Goal: Check status: Check status

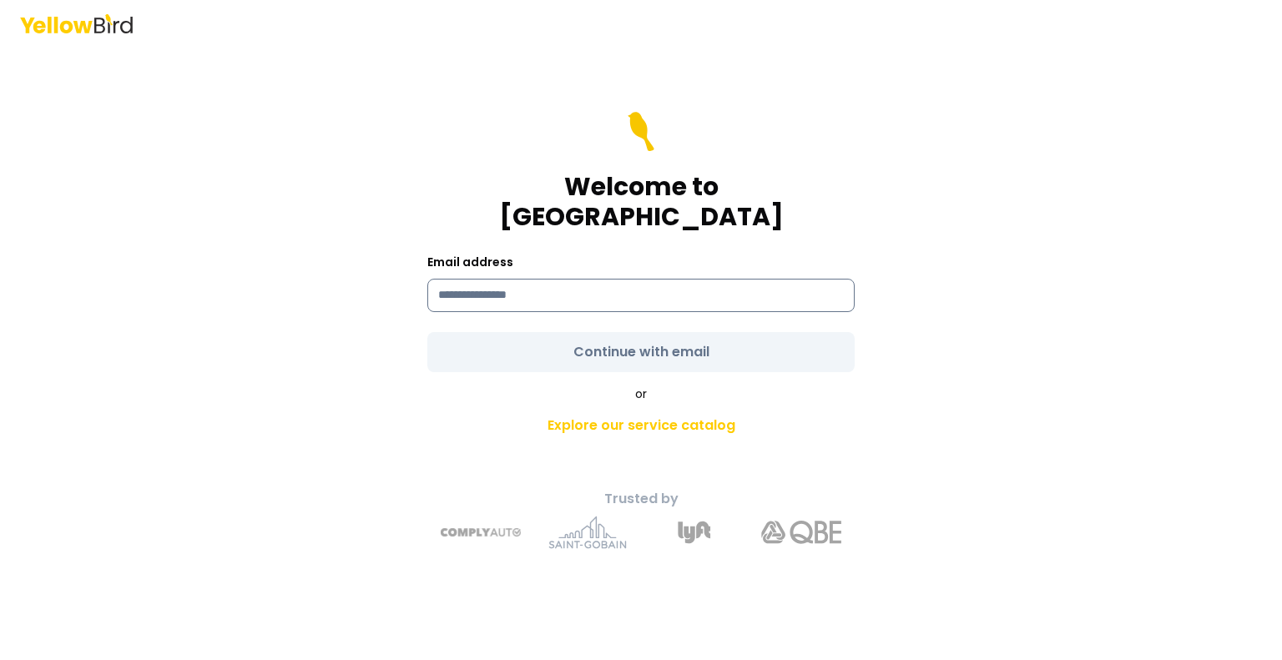
click at [593, 279] on input at bounding box center [640, 295] width 427 height 33
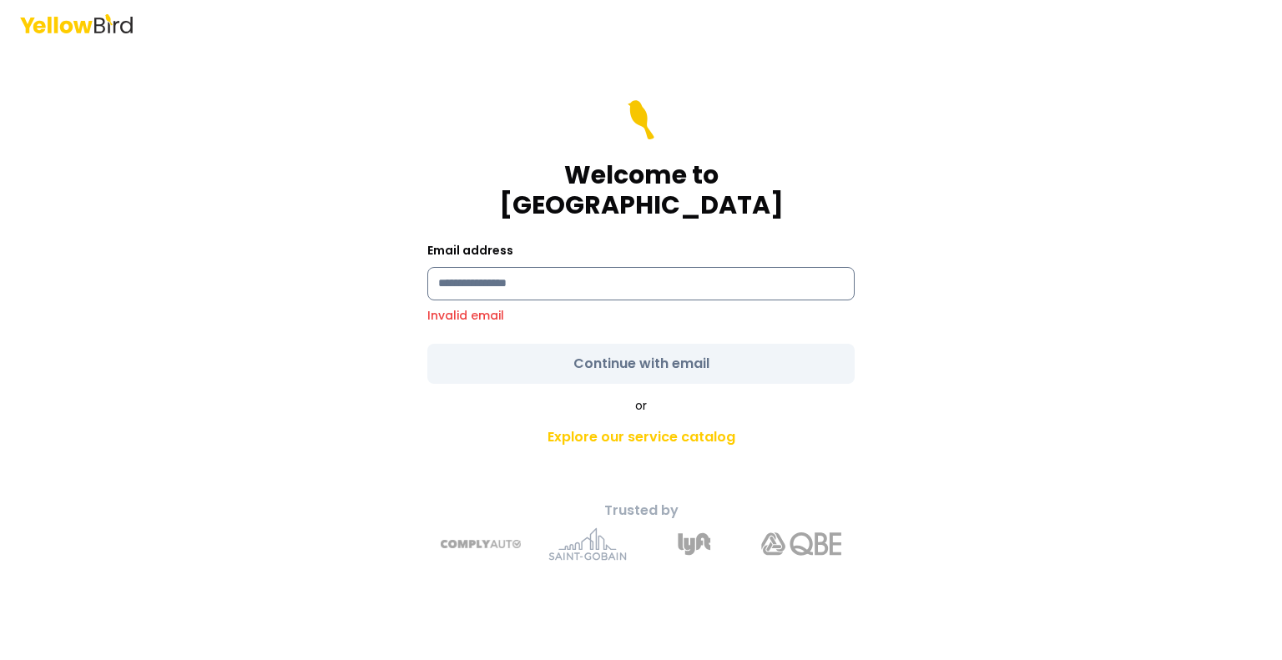
type input "**********"
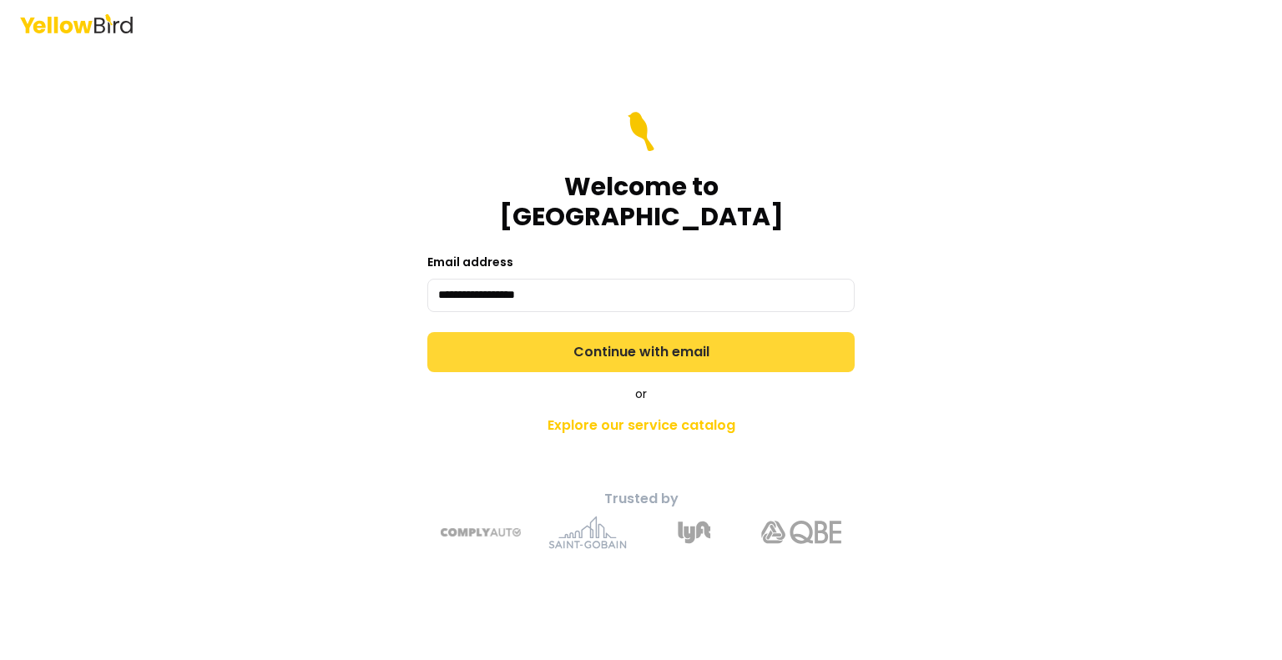
click at [638, 340] on form "**********" at bounding box center [640, 242] width 427 height 260
click at [638, 340] on button "Continue with email" at bounding box center [640, 352] width 427 height 40
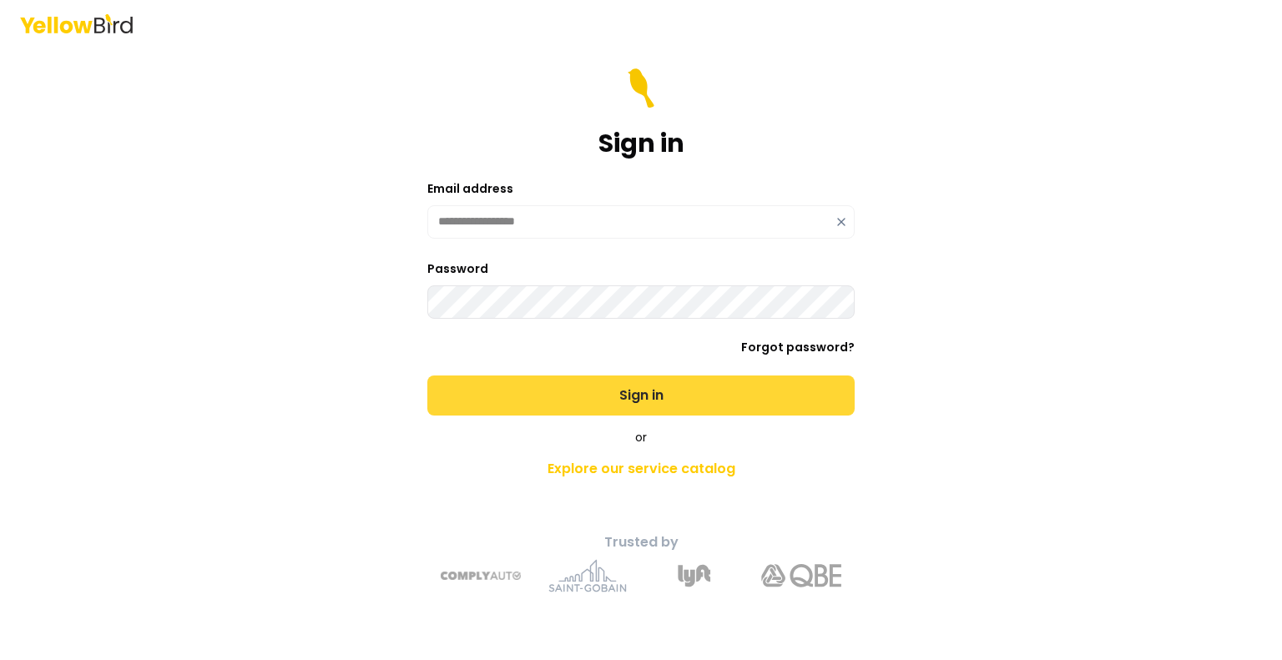
click at [619, 390] on button "Sign in" at bounding box center [640, 396] width 427 height 40
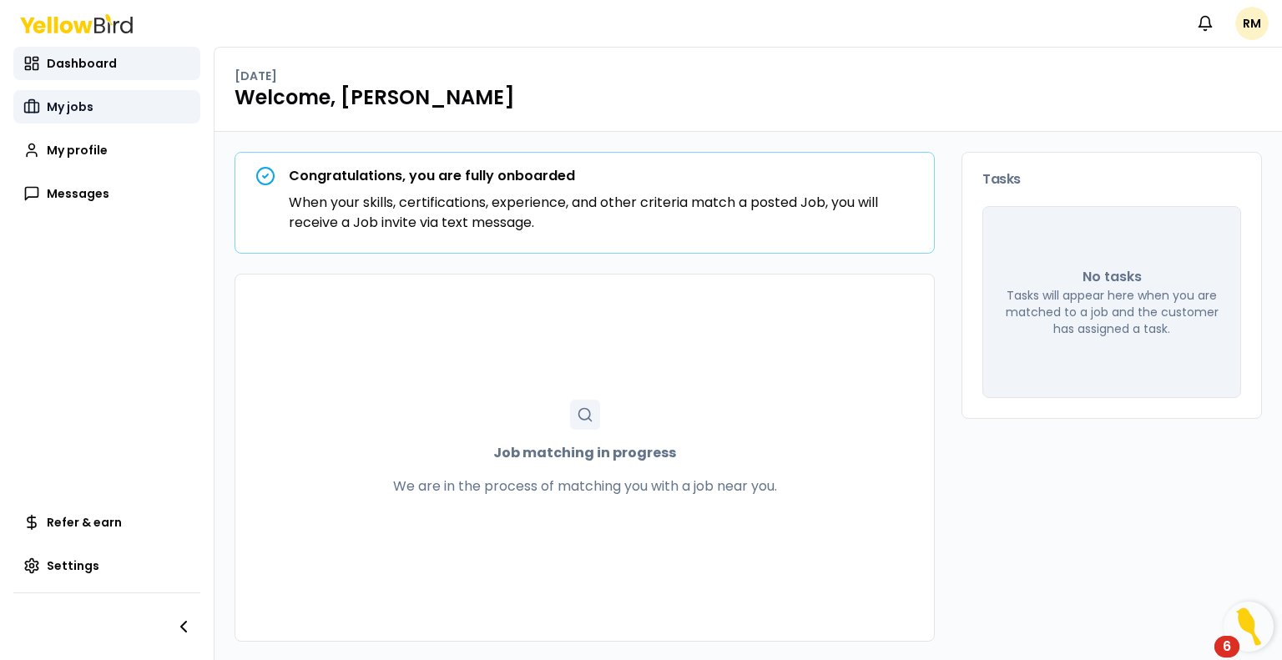
click at [66, 109] on span "My jobs" at bounding box center [70, 106] width 47 height 17
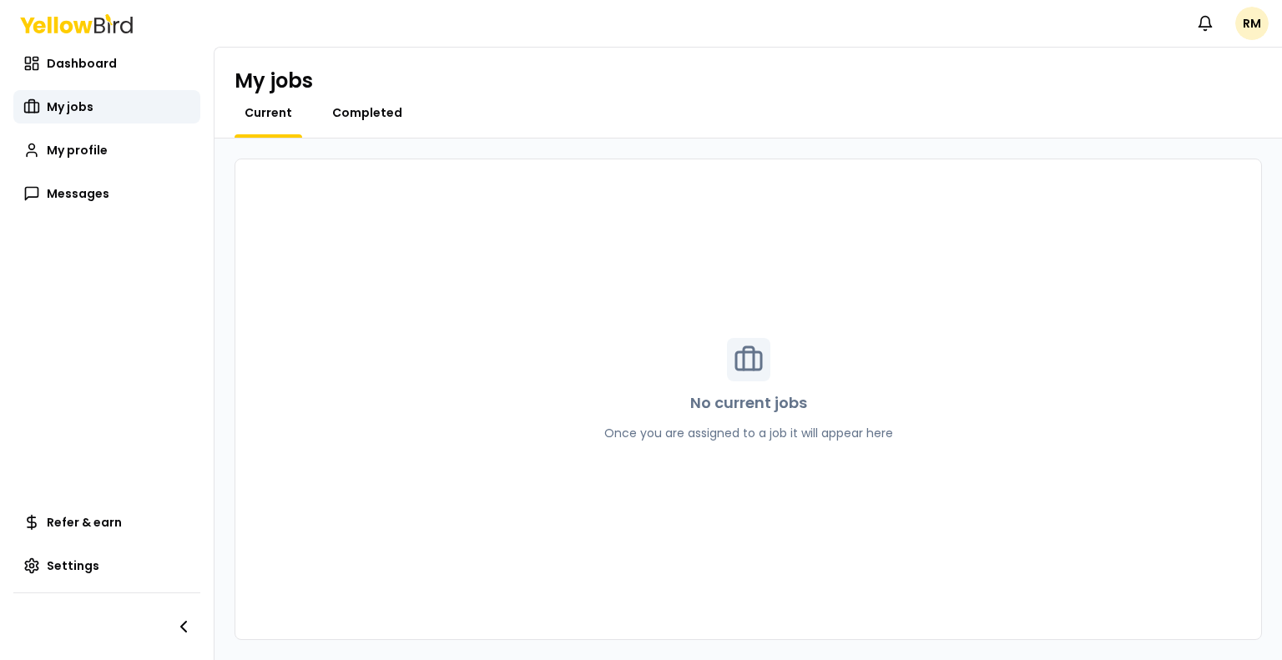
click at [369, 113] on span "Completed" at bounding box center [367, 112] width 70 height 17
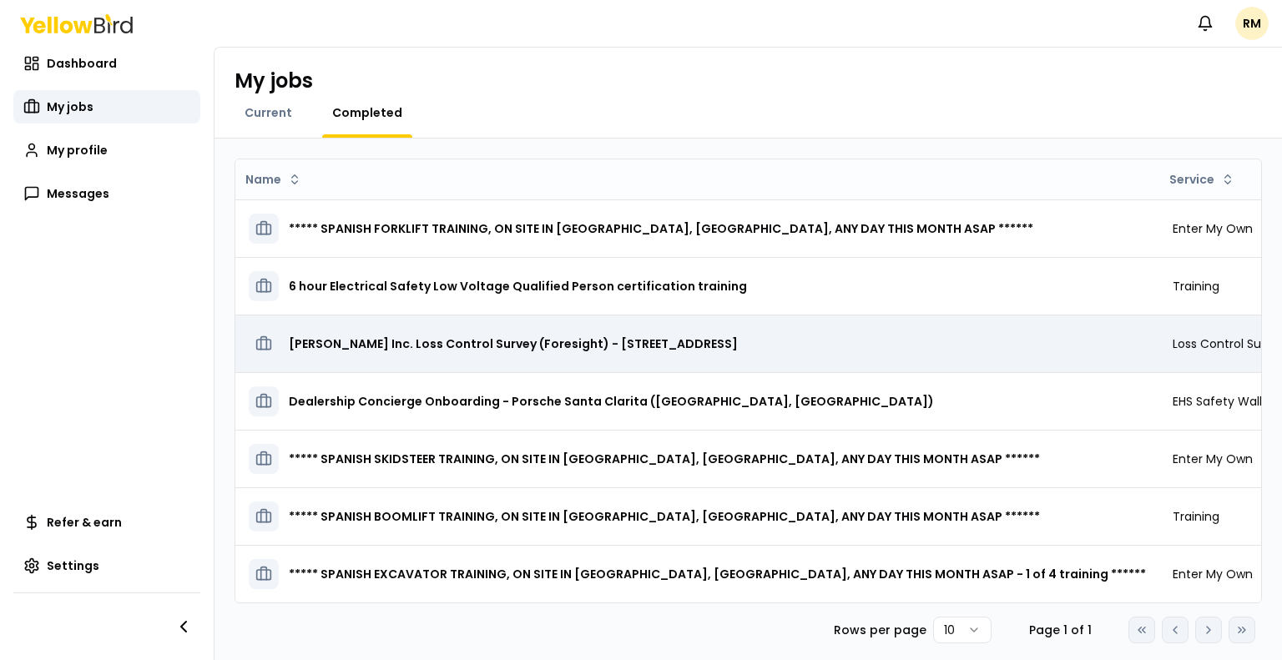
click at [437, 346] on h3 "[PERSON_NAME] Inc. Loss Control Survey (Foresight) - [STREET_ADDRESS]" at bounding box center [513, 344] width 449 height 30
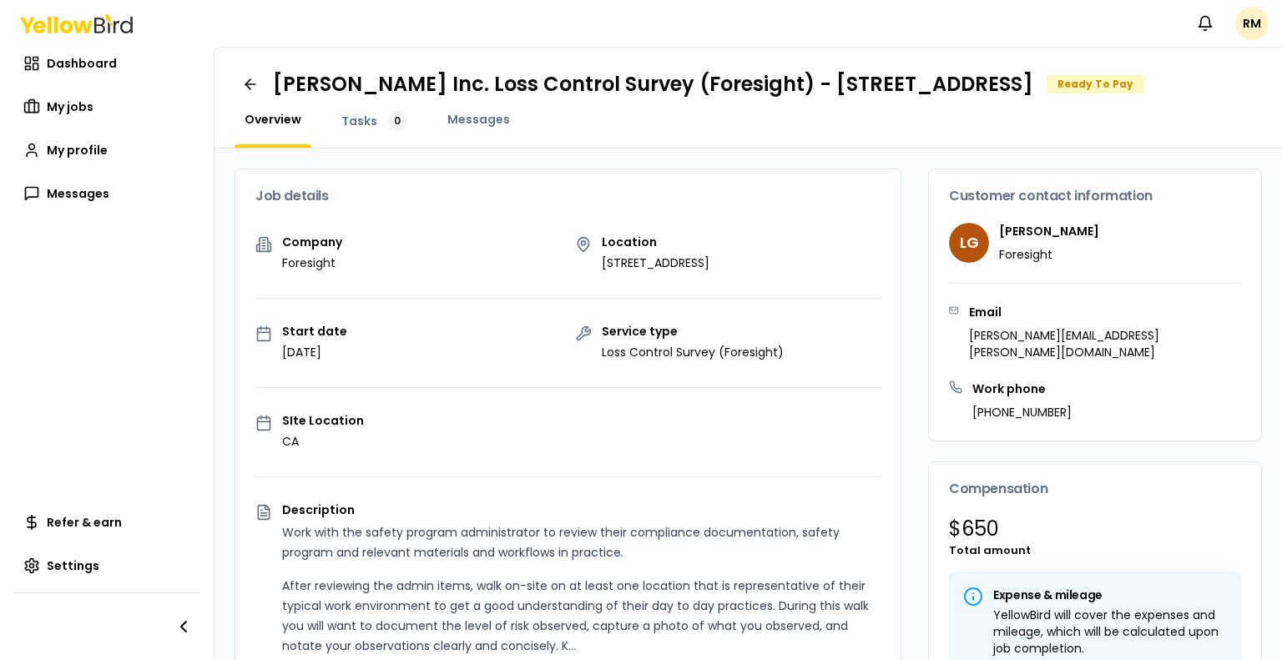
click at [1144, 93] on div "Ready To Pay" at bounding box center [1096, 84] width 98 height 18
click at [361, 131] on link "Tasks 0" at bounding box center [374, 121] width 86 height 20
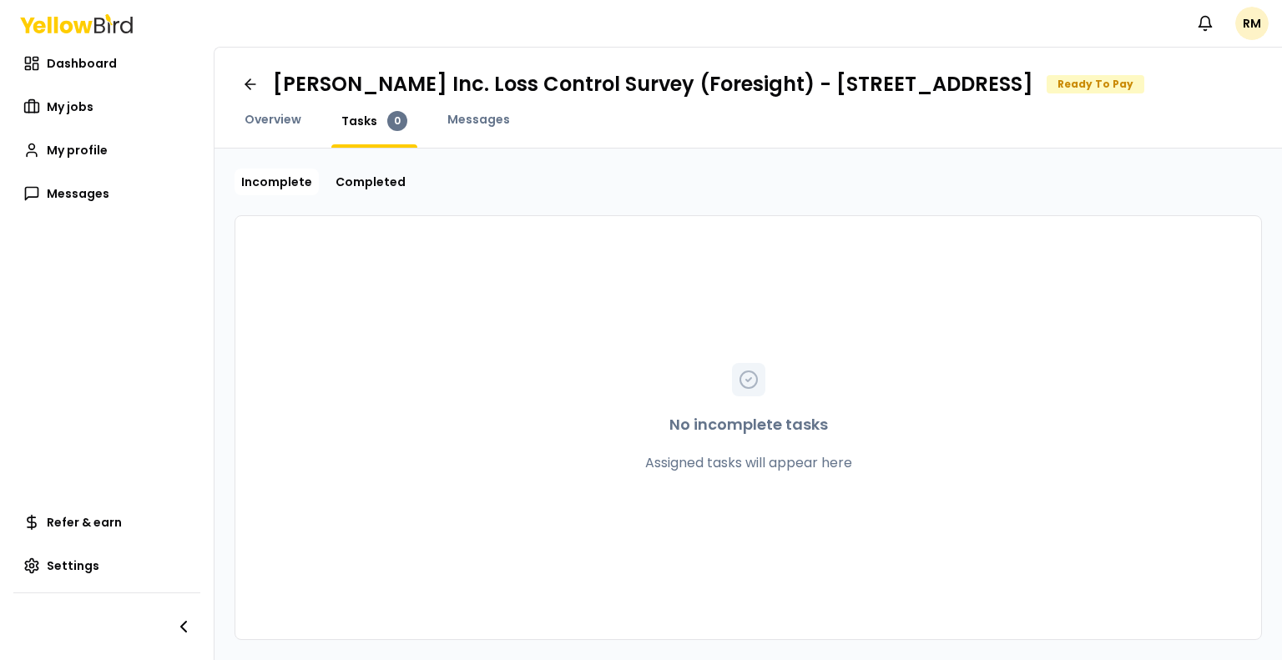
click at [1144, 93] on div "Ready To Pay" at bounding box center [1096, 84] width 98 height 18
